Goal: Transaction & Acquisition: Purchase product/service

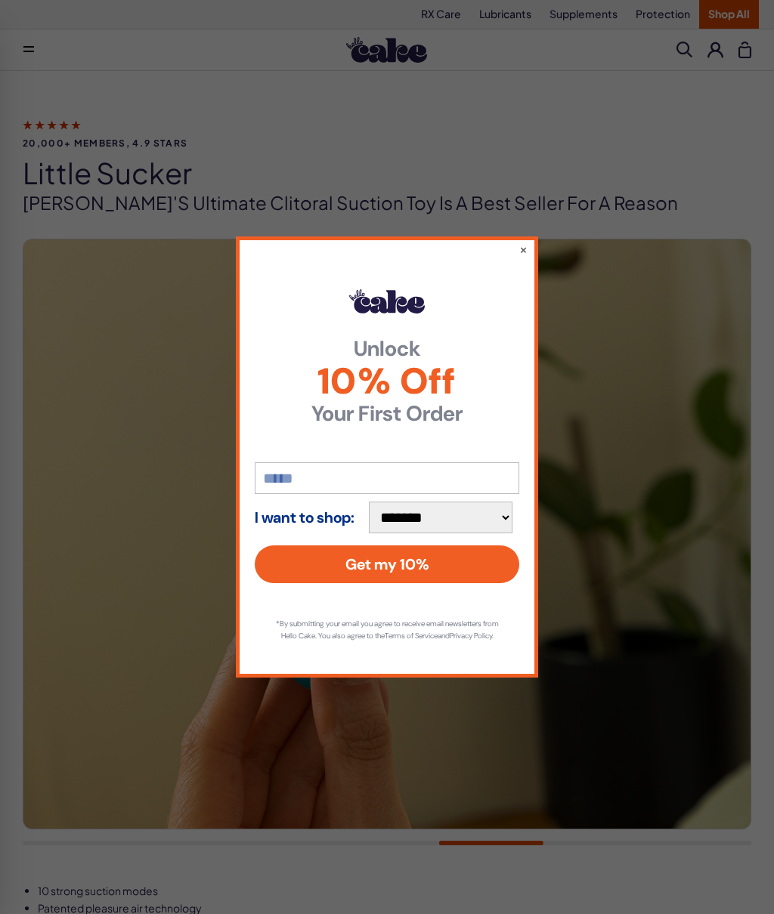
click at [462, 565] on button "Get my 10%" at bounding box center [387, 565] width 265 height 38
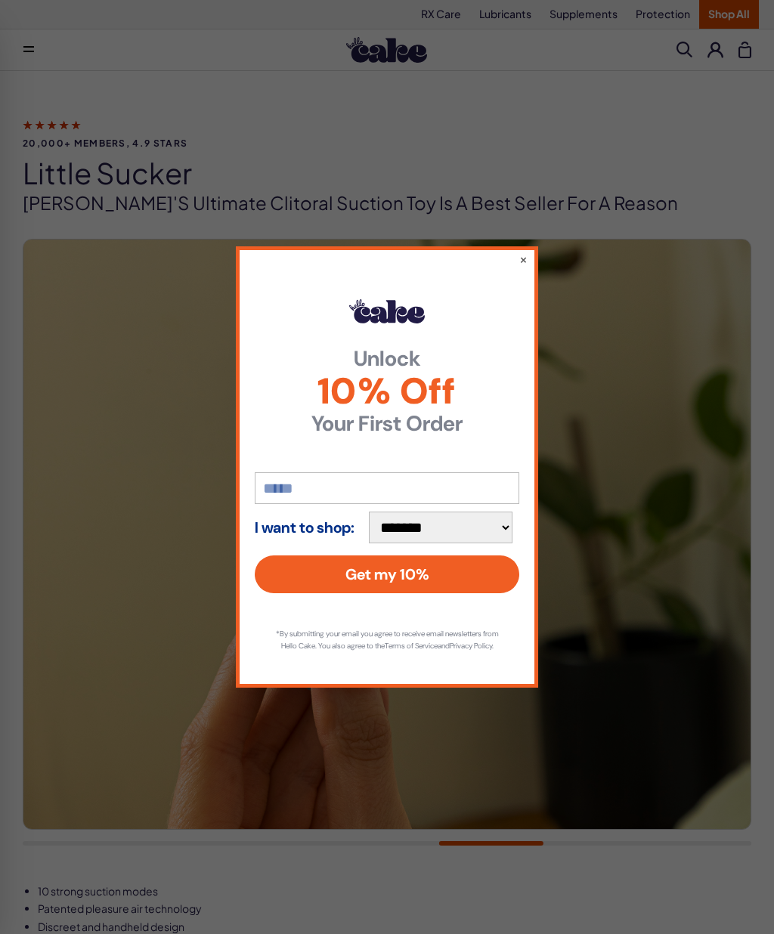
click at [470, 573] on button "Get my 10%" at bounding box center [387, 574] width 265 height 38
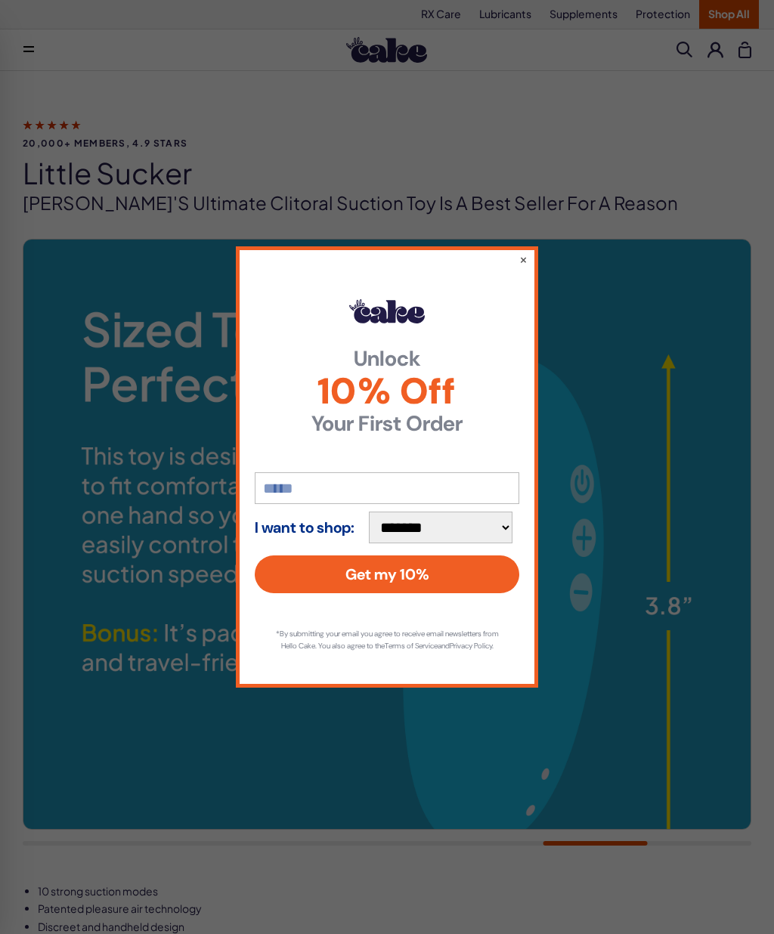
click at [425, 567] on button "Get my 10%" at bounding box center [387, 574] width 265 height 38
click at [444, 574] on button "Get my 10%" at bounding box center [387, 574] width 265 height 38
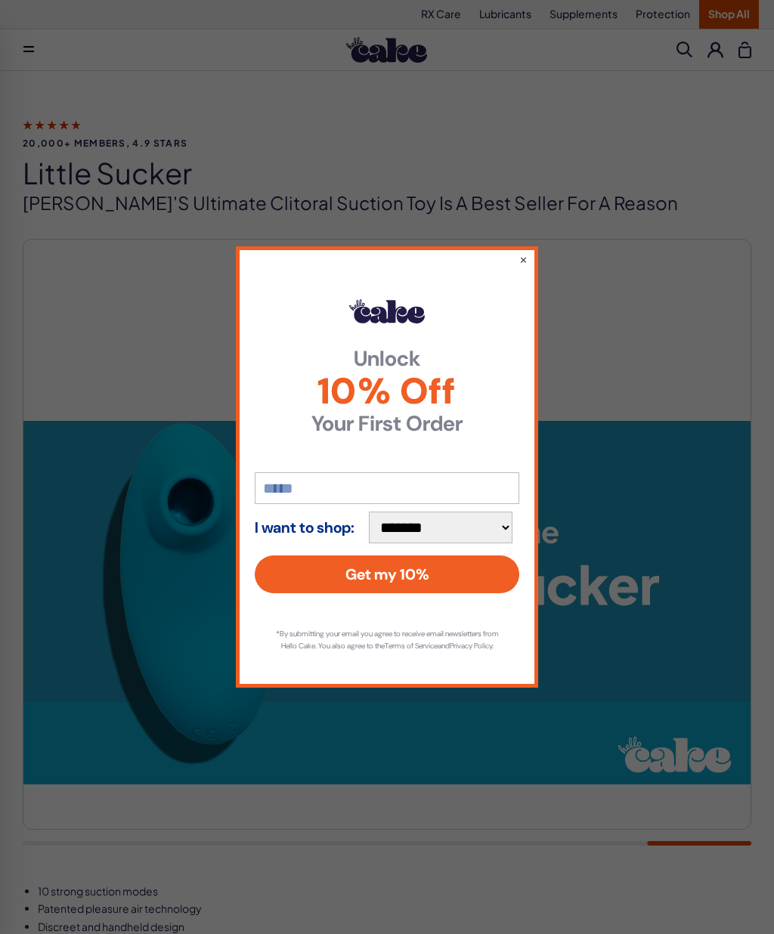
click at [0, 214] on div "**********" at bounding box center [387, 467] width 774 height 934
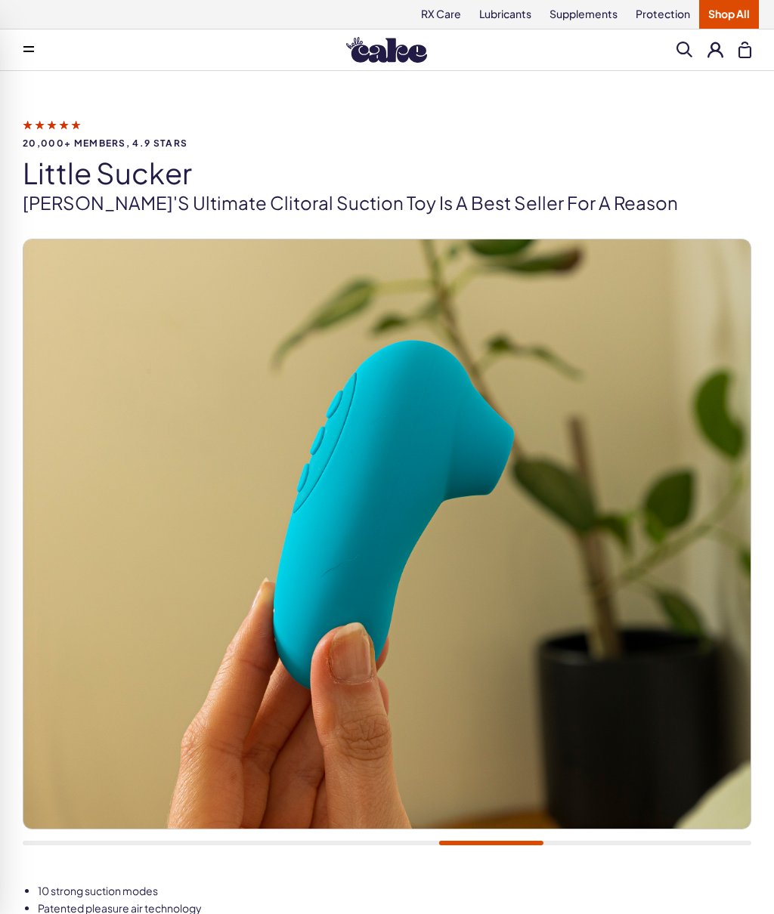
click at [732, 14] on link "Shop All" at bounding box center [729, 14] width 60 height 29
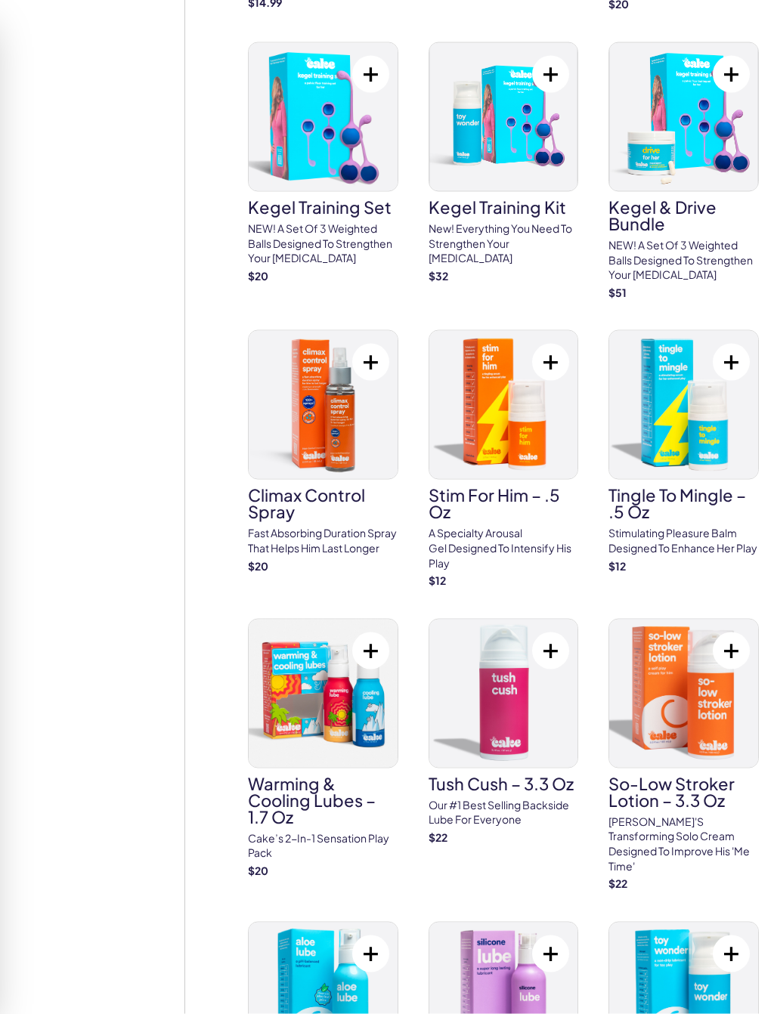
scroll to position [1869, 0]
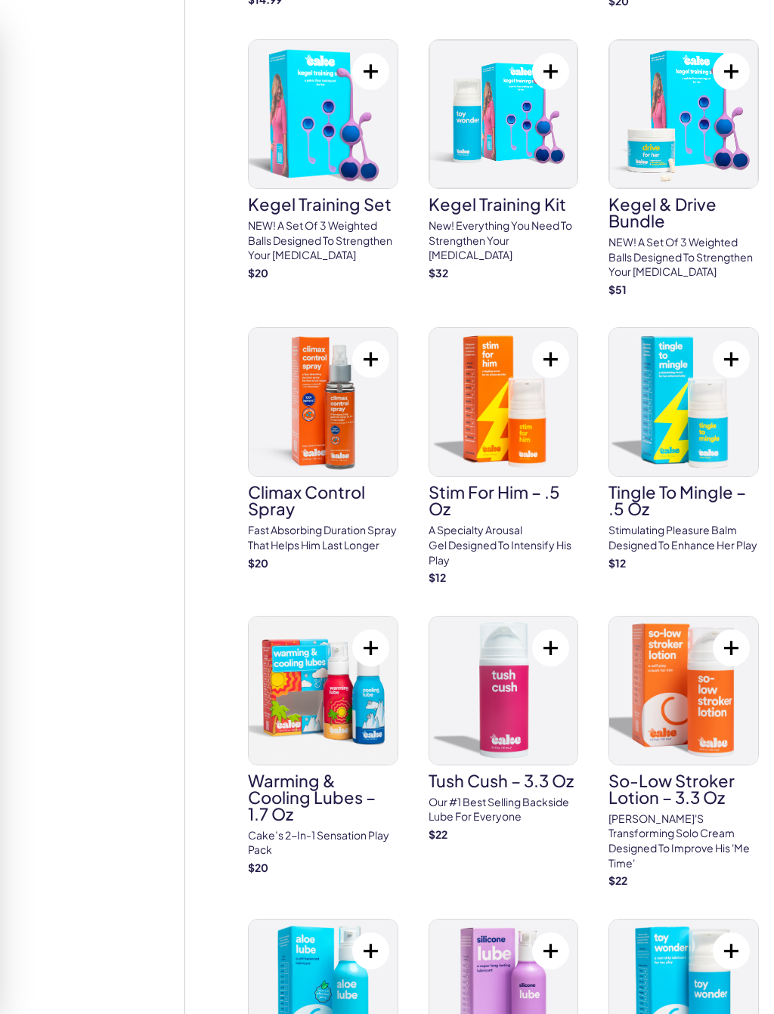
click at [493, 667] on img at bounding box center [503, 691] width 149 height 148
